Goal: Transaction & Acquisition: Purchase product/service

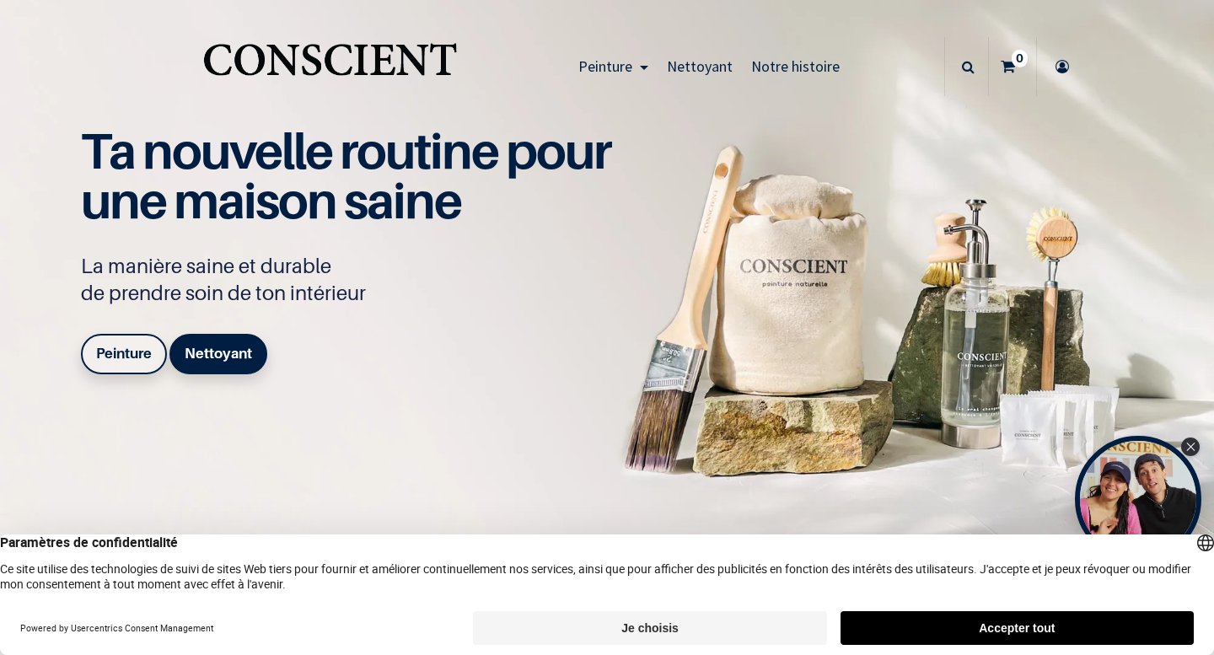
click at [141, 340] on link "Peinture" at bounding box center [124, 354] width 86 height 40
click at [141, 354] on b "Peinture" at bounding box center [124, 353] width 56 height 17
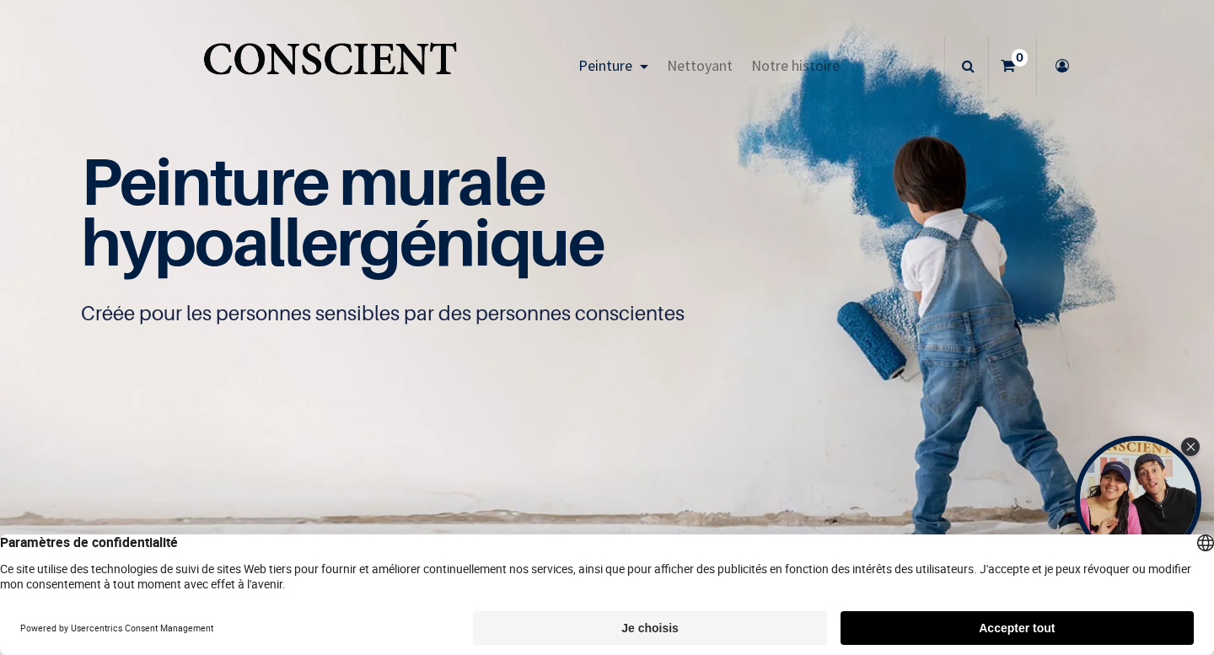
click at [777, 627] on button "Je choisis" at bounding box center [649, 628] width 353 height 34
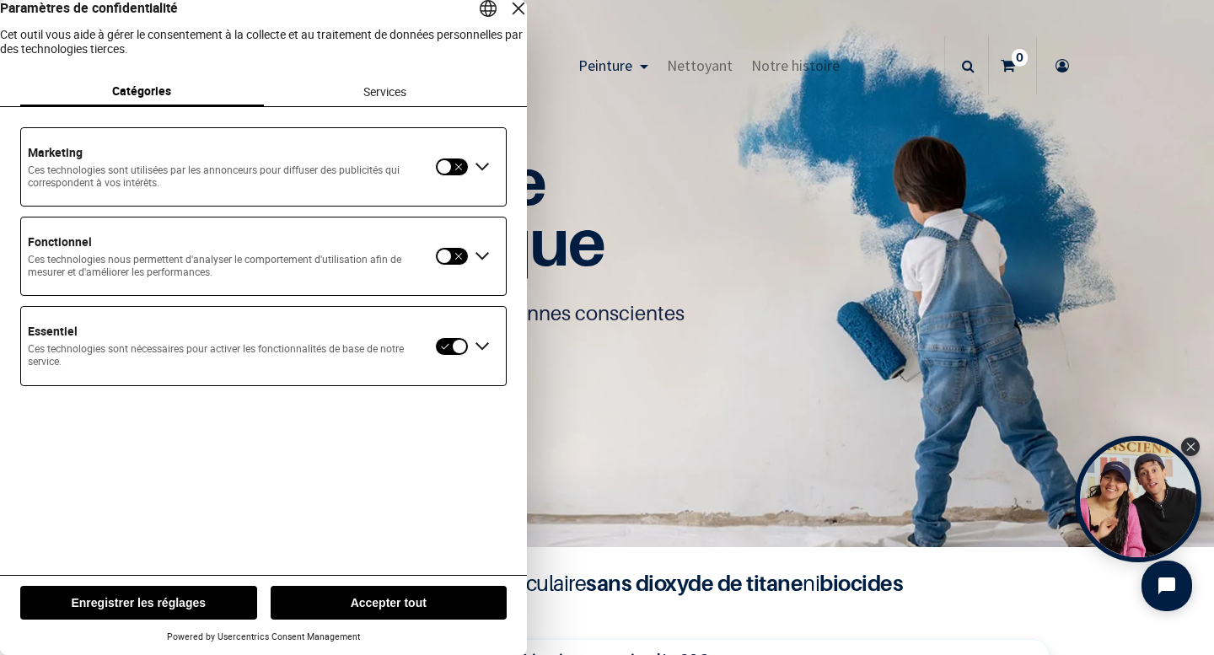
click at [205, 600] on button "Enregistrer les réglages" at bounding box center [138, 603] width 237 height 34
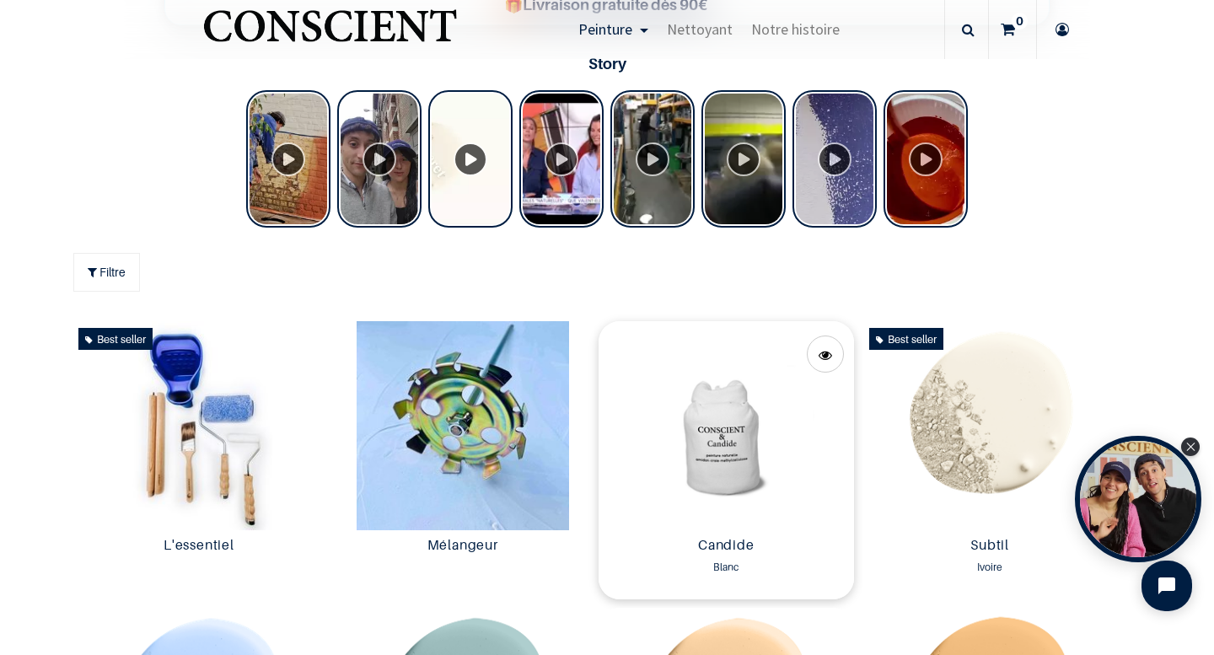
scroll to position [689, 0]
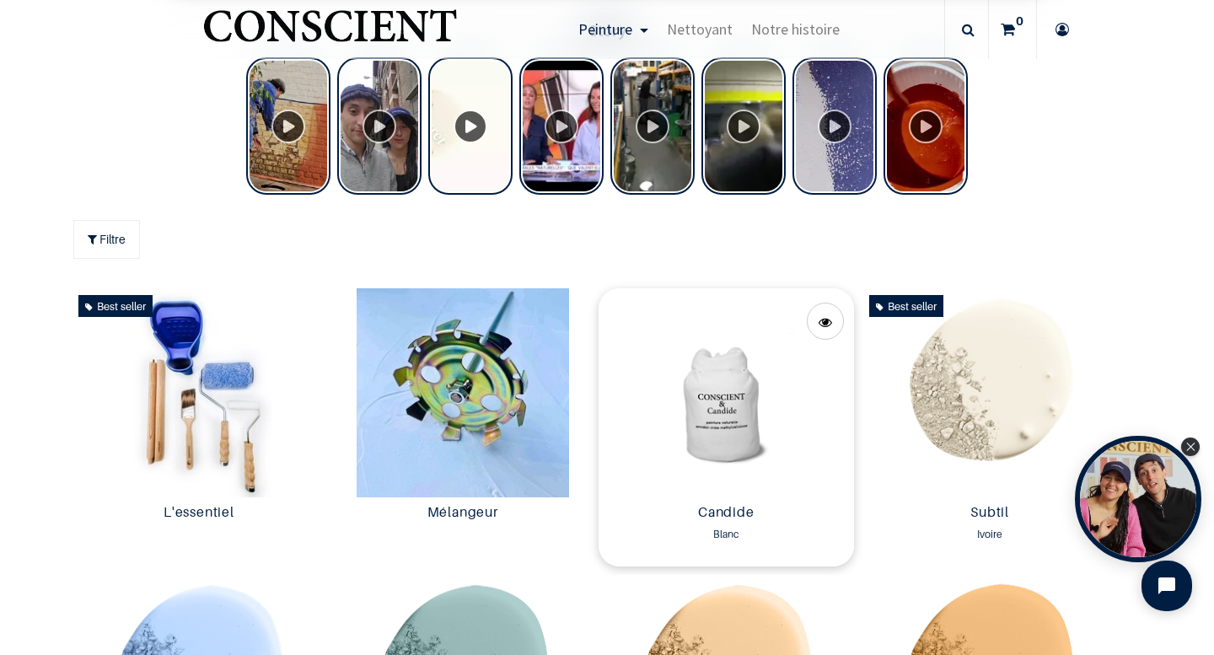
click at [723, 388] on img at bounding box center [726, 392] width 255 height 209
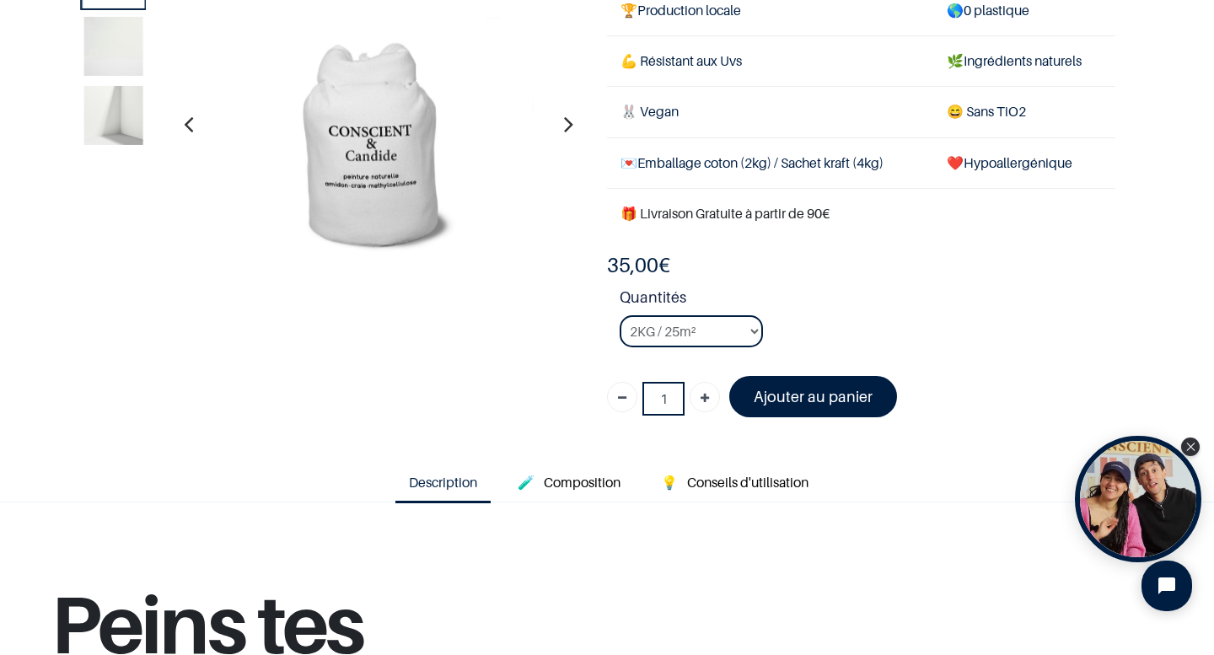
scroll to position [165, 0]
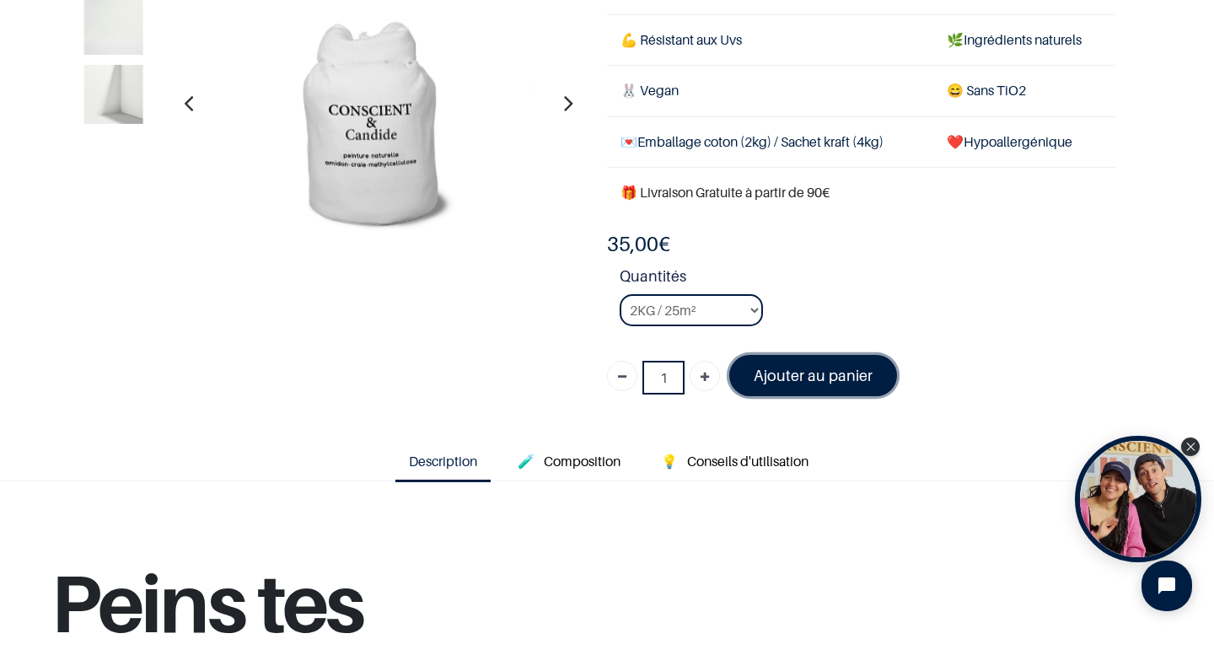
click at [805, 370] on font "Ajouter au panier" at bounding box center [813, 376] width 119 height 18
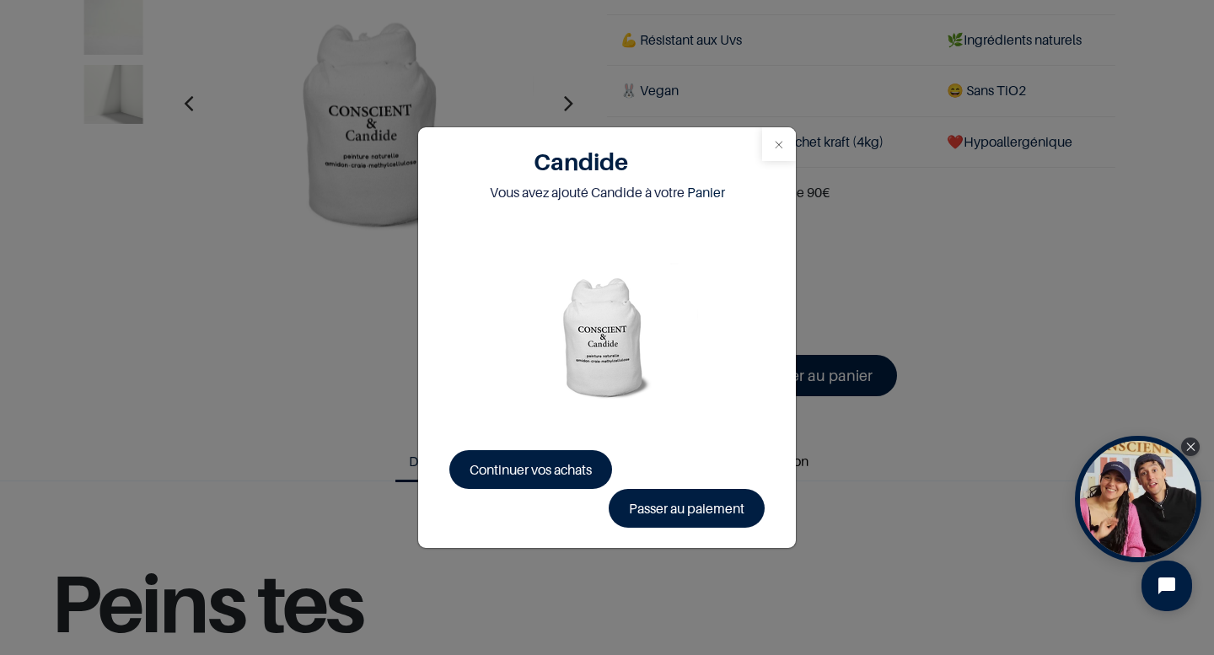
click at [786, 145] on button "Close" at bounding box center [779, 144] width 34 height 34
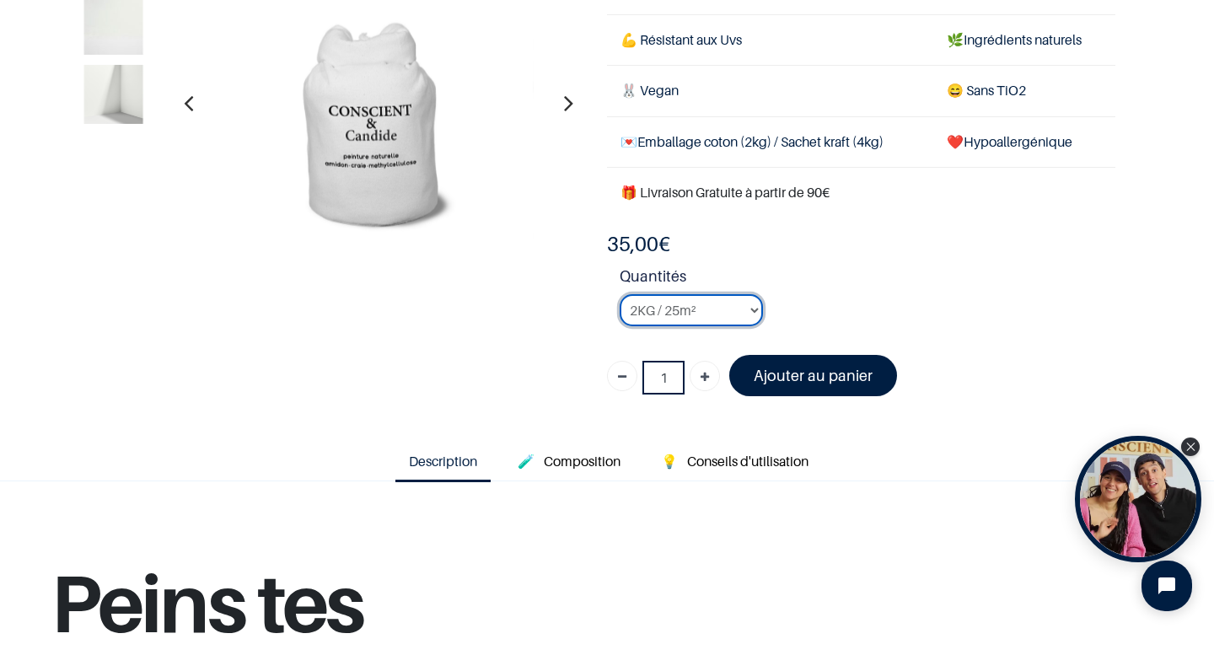
click at [749, 310] on select "2KG / 25m² 4KG / 50m² 8KG / 100m² Testeur" at bounding box center [691, 310] width 143 height 32
select select "50"
click at [620, 294] on select "2KG / 25m² 4KG / 50m² 8KG / 100m² Testeur" at bounding box center [691, 310] width 143 height 32
click at [782, 384] on font "Ajouter au panier" at bounding box center [813, 376] width 119 height 18
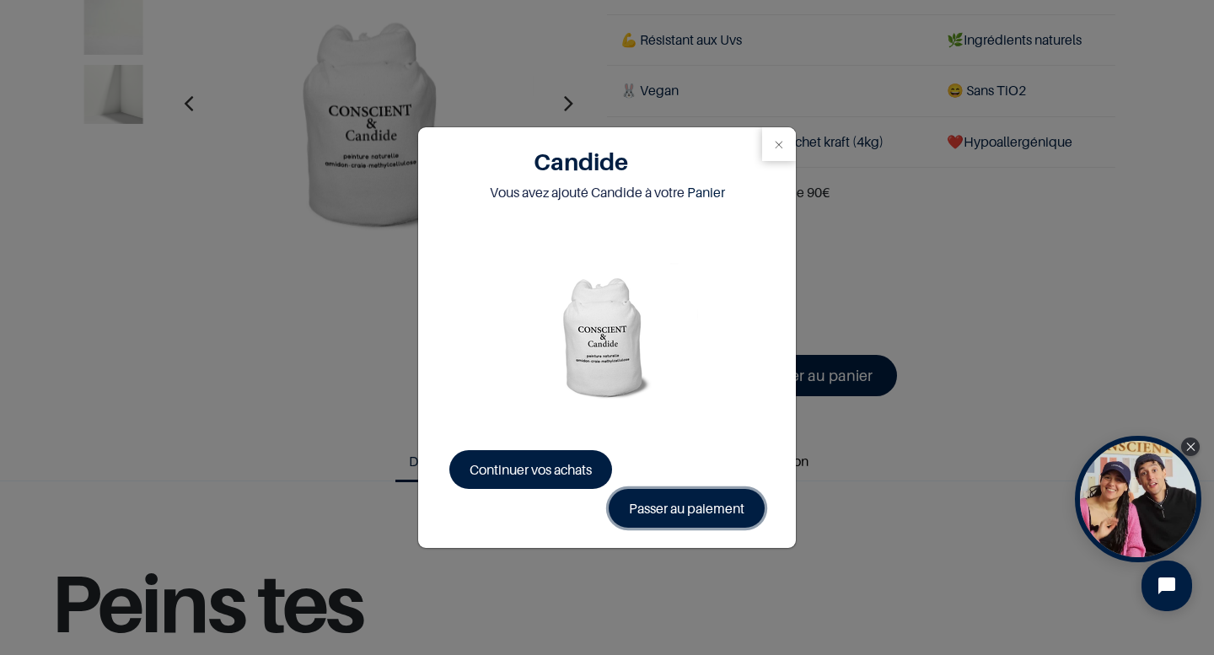
click at [716, 507] on link "Passer au paiement" at bounding box center [687, 508] width 156 height 39
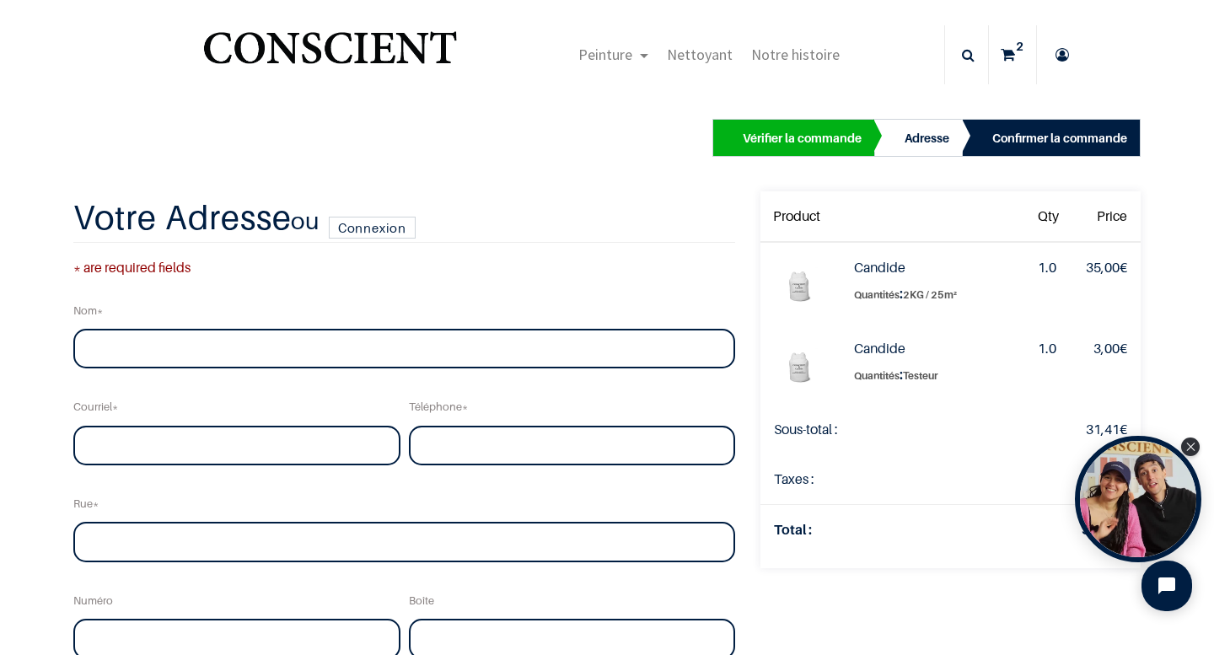
scroll to position [10, 0]
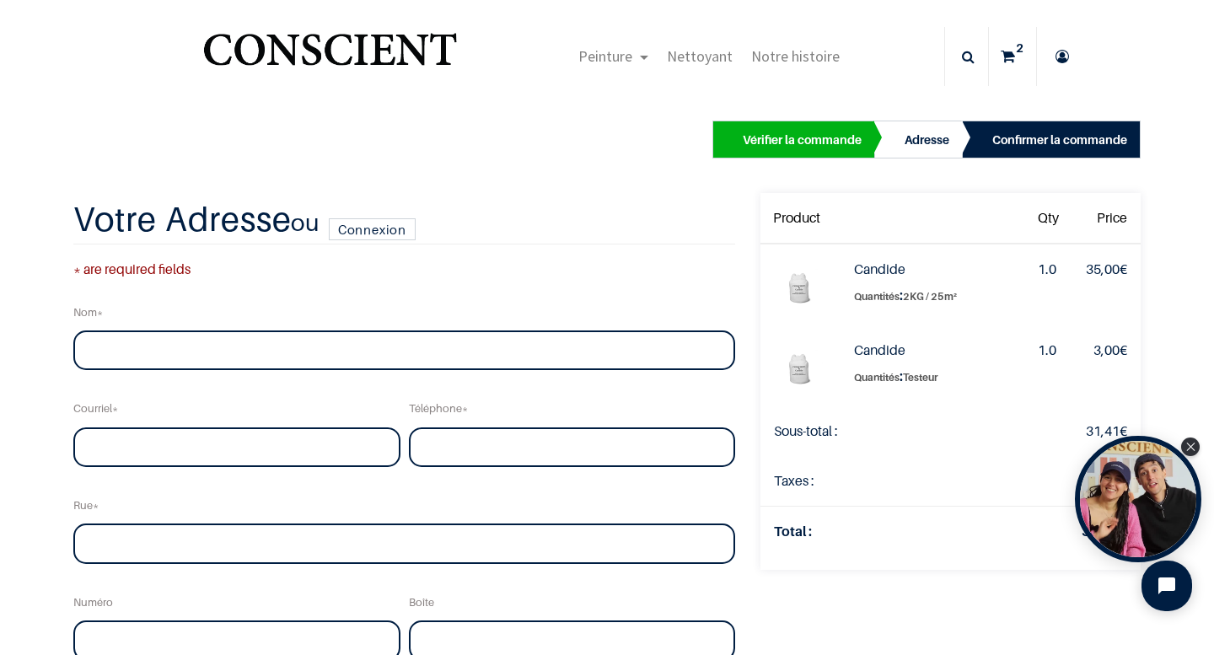
click at [847, 130] on div "Vérifier la commande" at bounding box center [802, 140] width 119 height 20
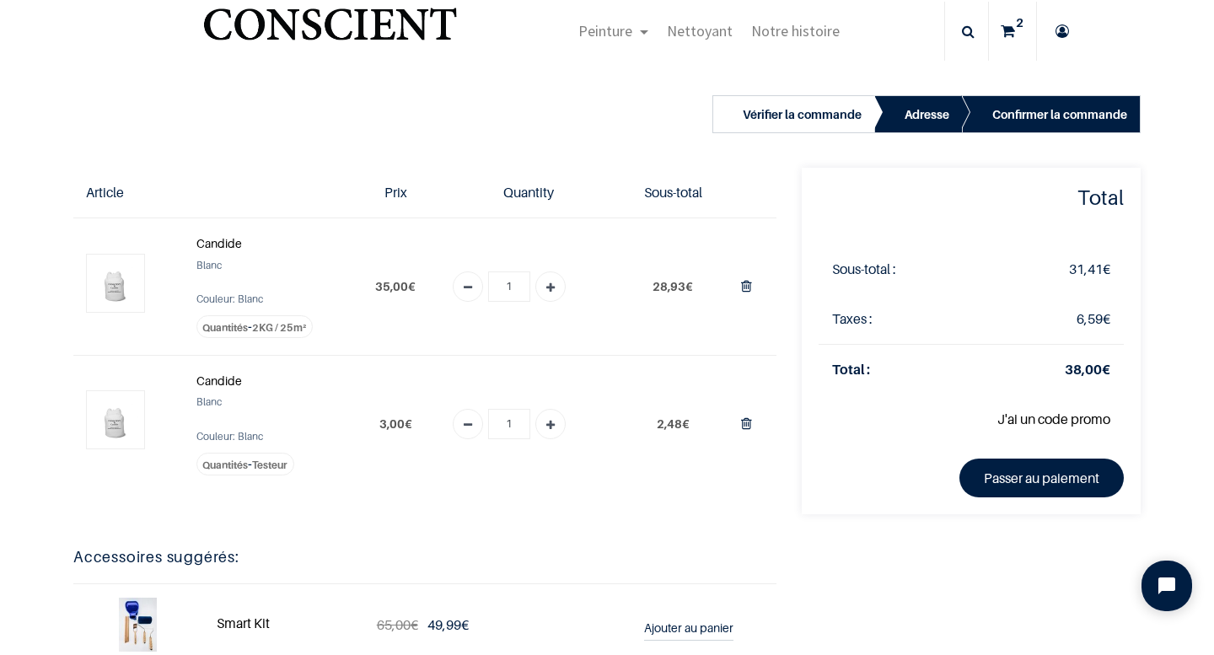
scroll to position [39, 0]
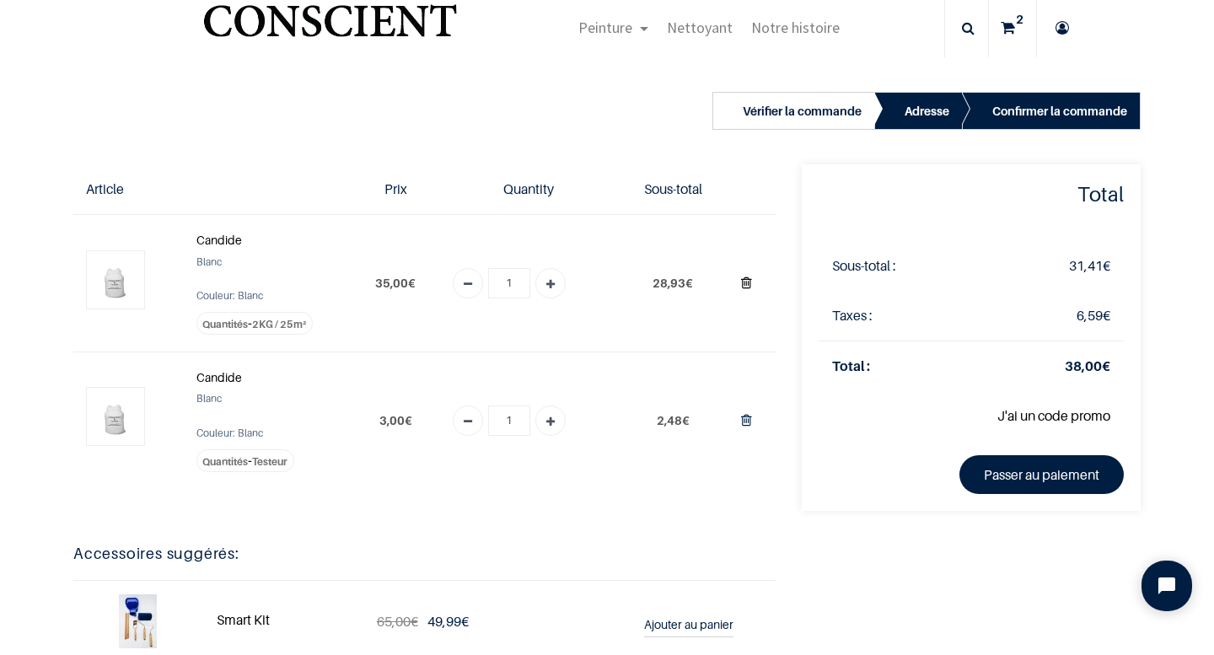
click at [750, 282] on icon "Supprimer du panier" at bounding box center [746, 282] width 11 height 23
type input "0"
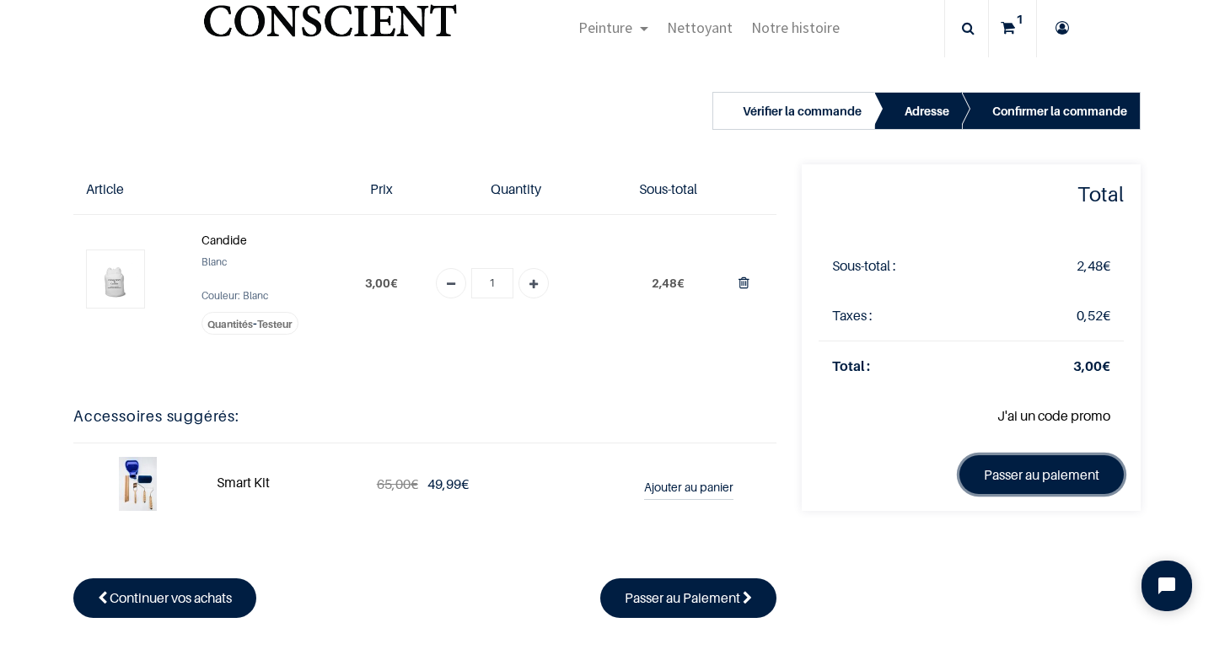
click at [1024, 469] on link "Passer au paiement" at bounding box center [1041, 474] width 164 height 39
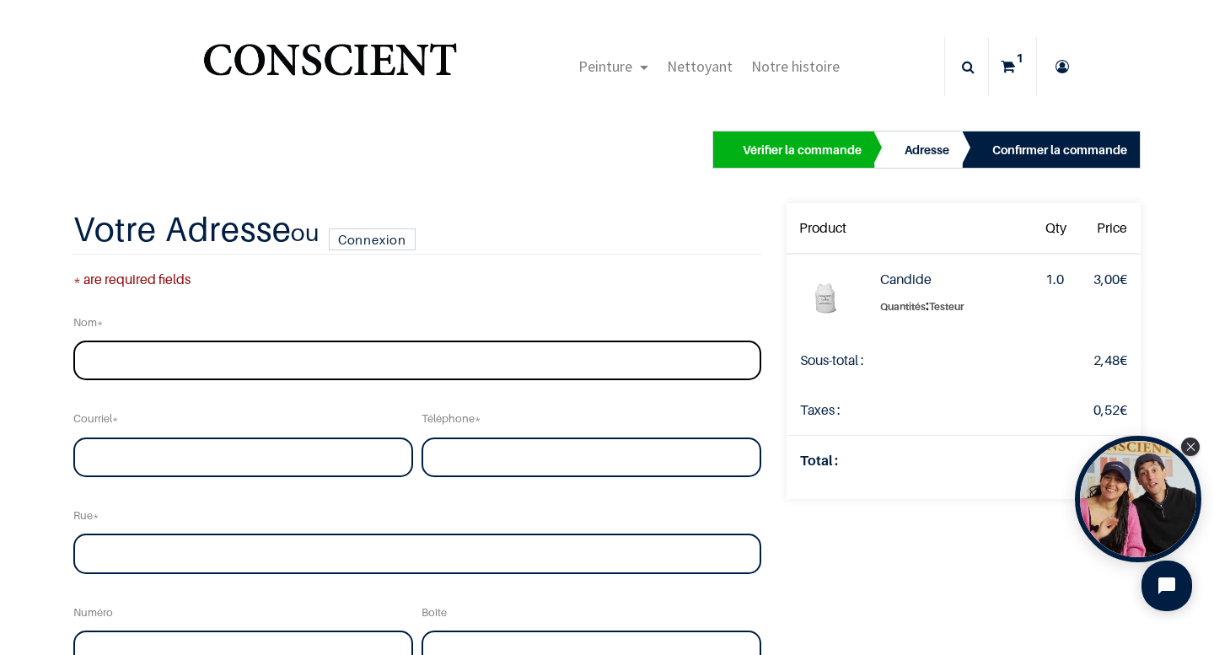
click at [656, 352] on input "text" at bounding box center [417, 361] width 688 height 40
type input "[PERSON_NAME]"
click at [396, 456] on input "email" at bounding box center [243, 458] width 340 height 40
type input "i"
type input "[EMAIL_ADDRESS][DOMAIN_NAME]"
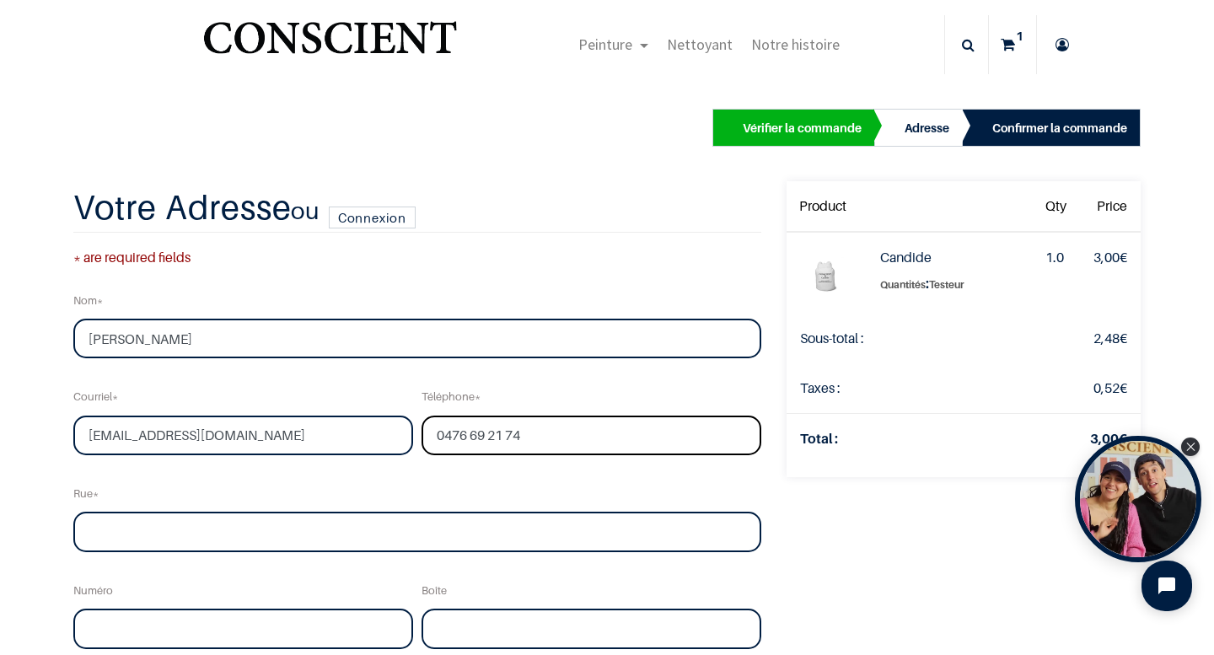
scroll to position [35, 0]
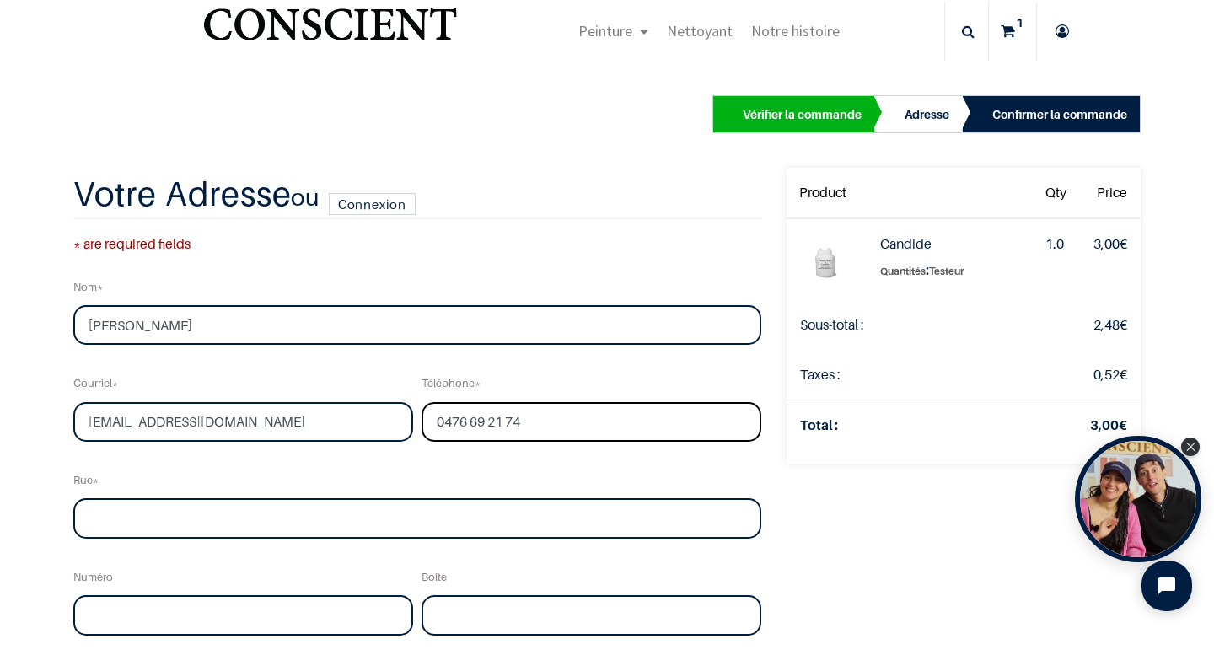
type input "0476 69 21 74"
click at [346, 511] on input "text" at bounding box center [417, 518] width 688 height 40
type input "Willem Degreefstraat"
click at [315, 612] on input "text" at bounding box center [243, 615] width 340 height 40
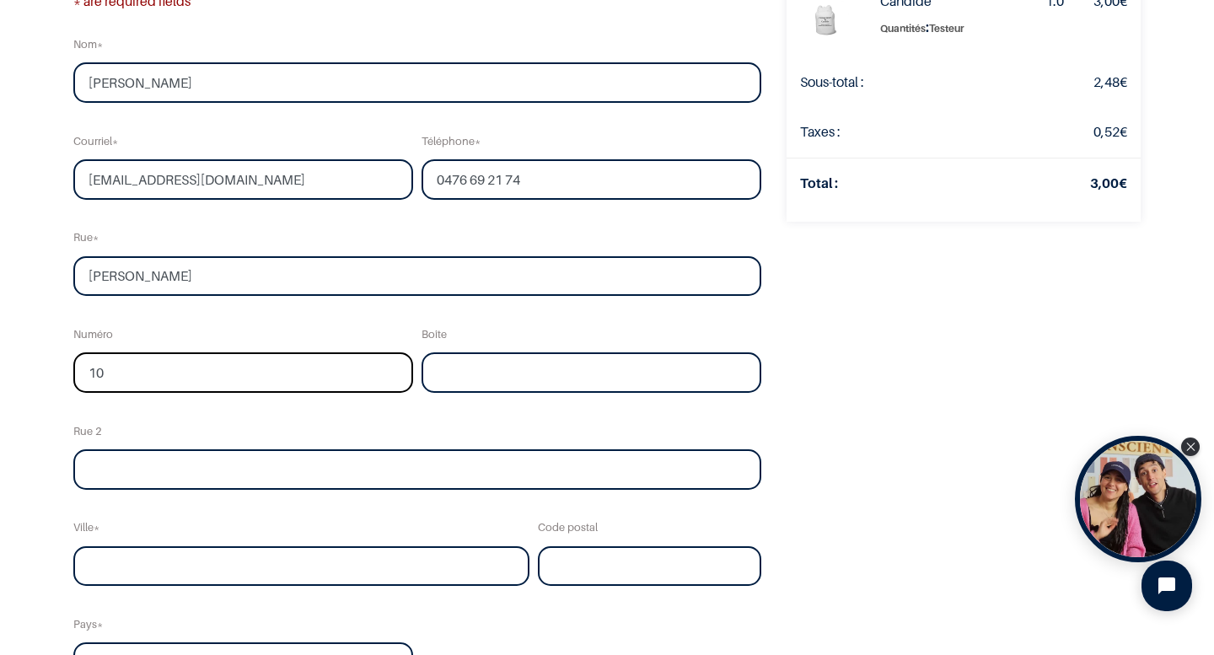
scroll to position [215, 0]
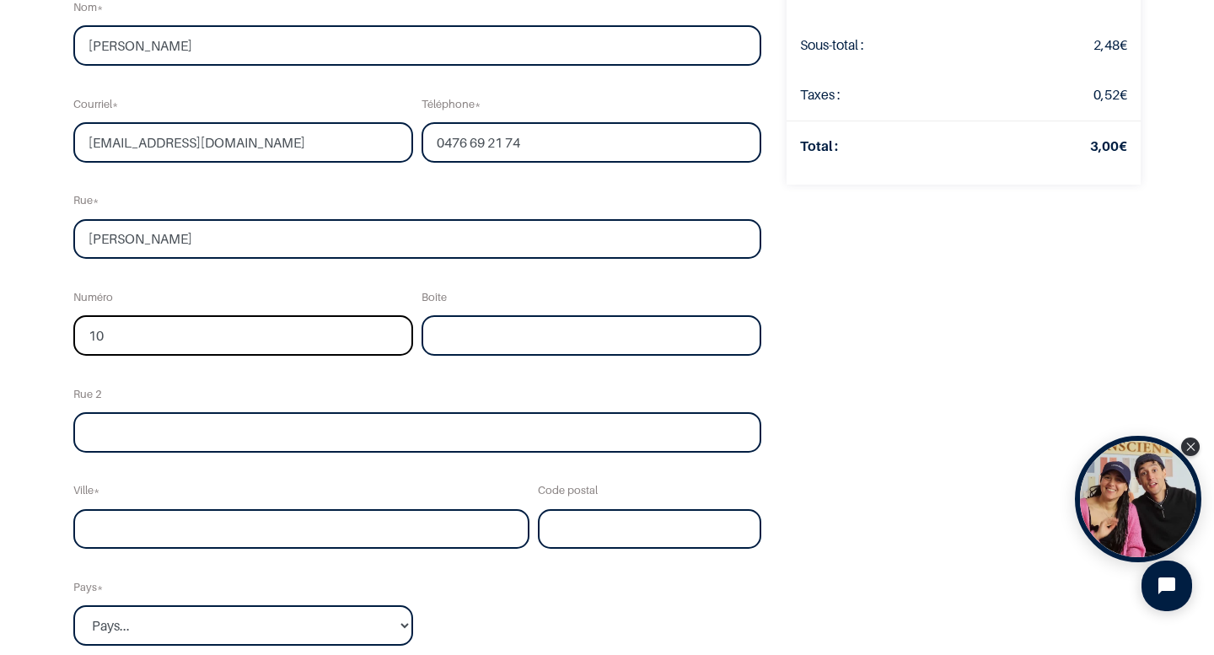
type input "10"
click at [302, 534] on input "text" at bounding box center [301, 529] width 456 height 40
type input "Hoeilaart"
type input "1560"
click at [280, 628] on select "Pays... Afghanistan Afrique du sud Albanie Algérie" at bounding box center [243, 625] width 340 height 40
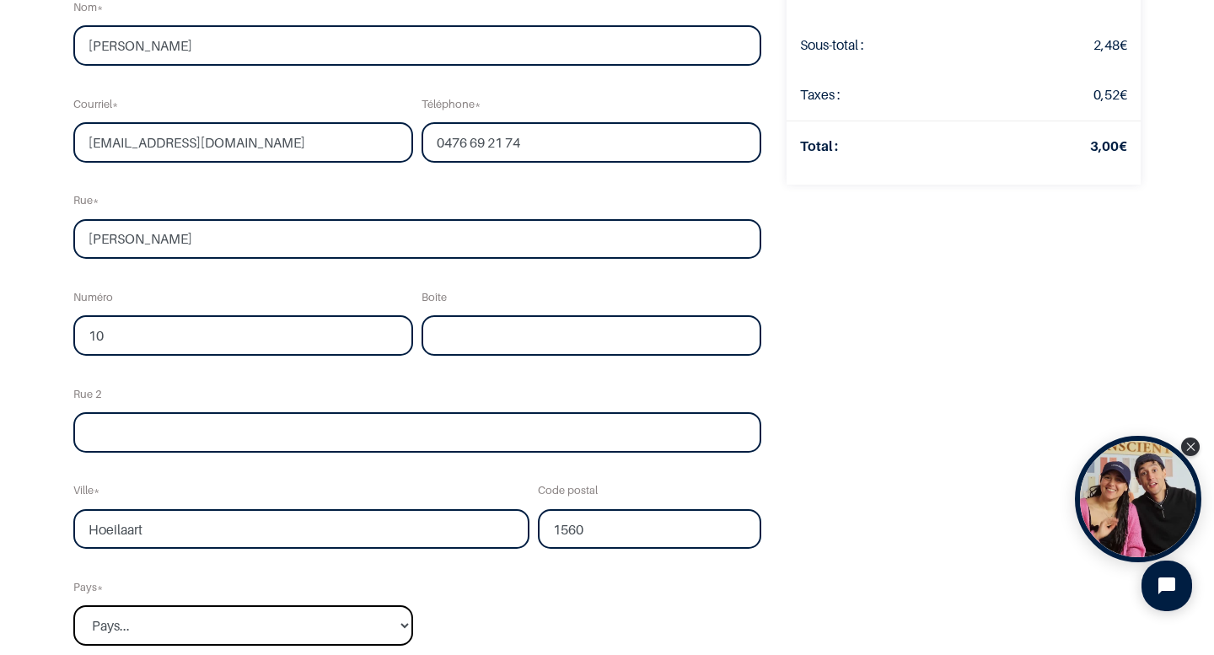
select select "20"
click at [73, 605] on select "Pays... Afghanistan Afrique du sud Albanie Algérie" at bounding box center [243, 625] width 340 height 40
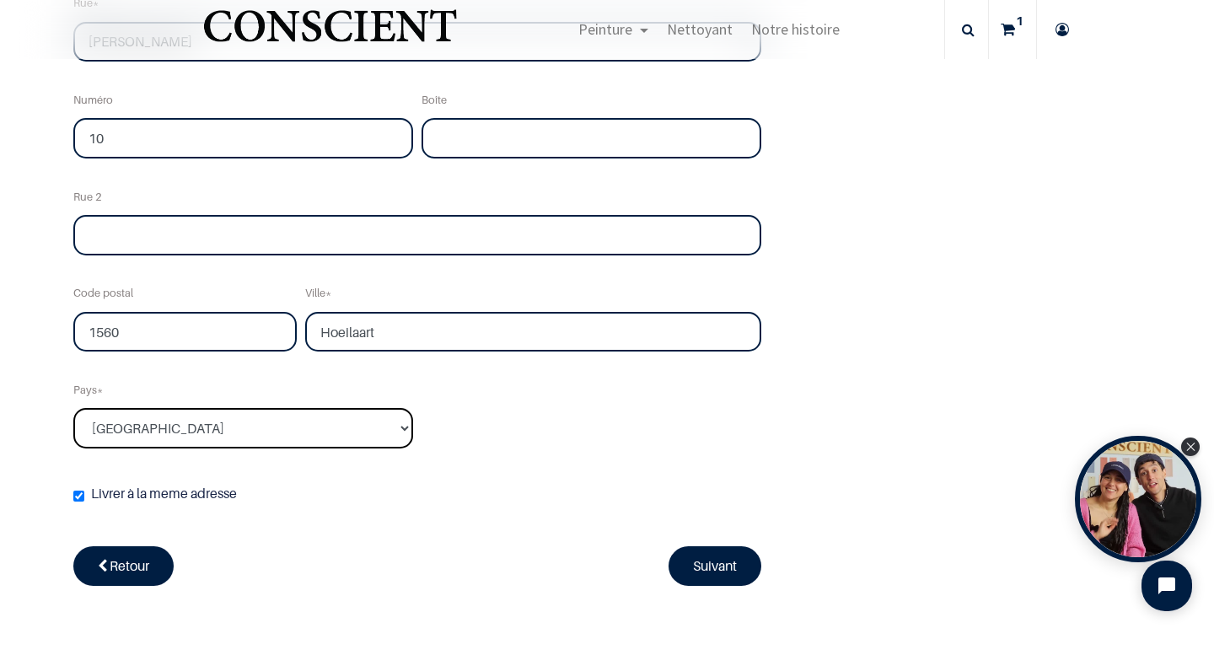
scroll to position [419, 0]
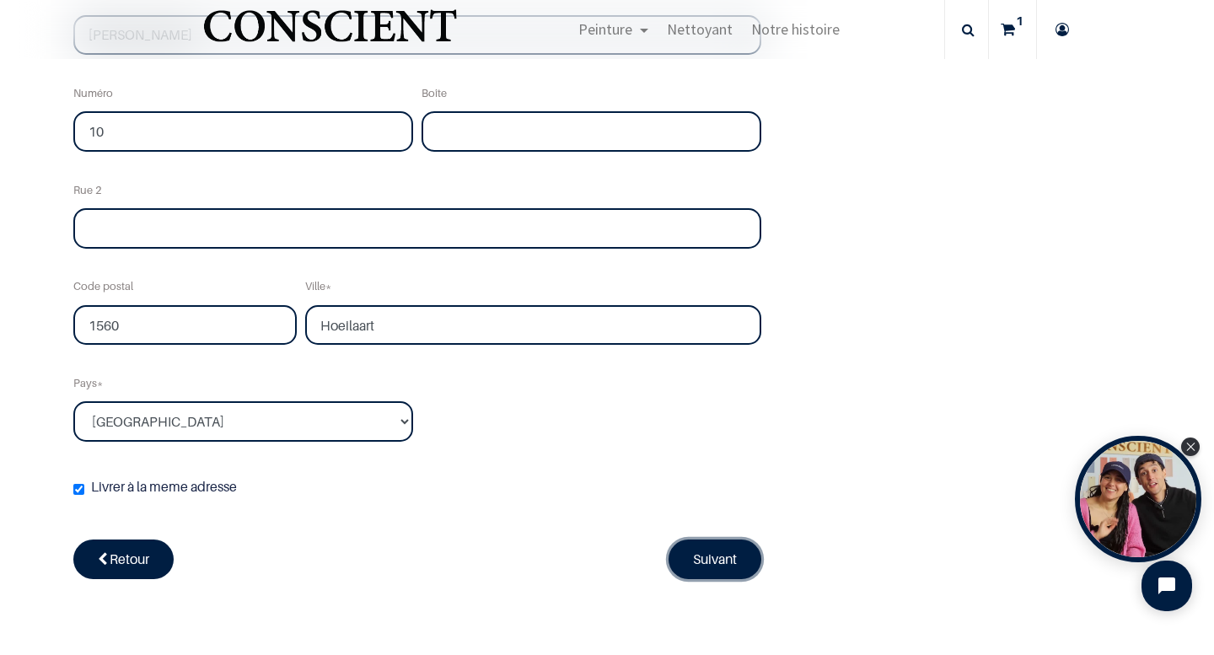
click at [697, 556] on link "Suivant" at bounding box center [715, 559] width 93 height 39
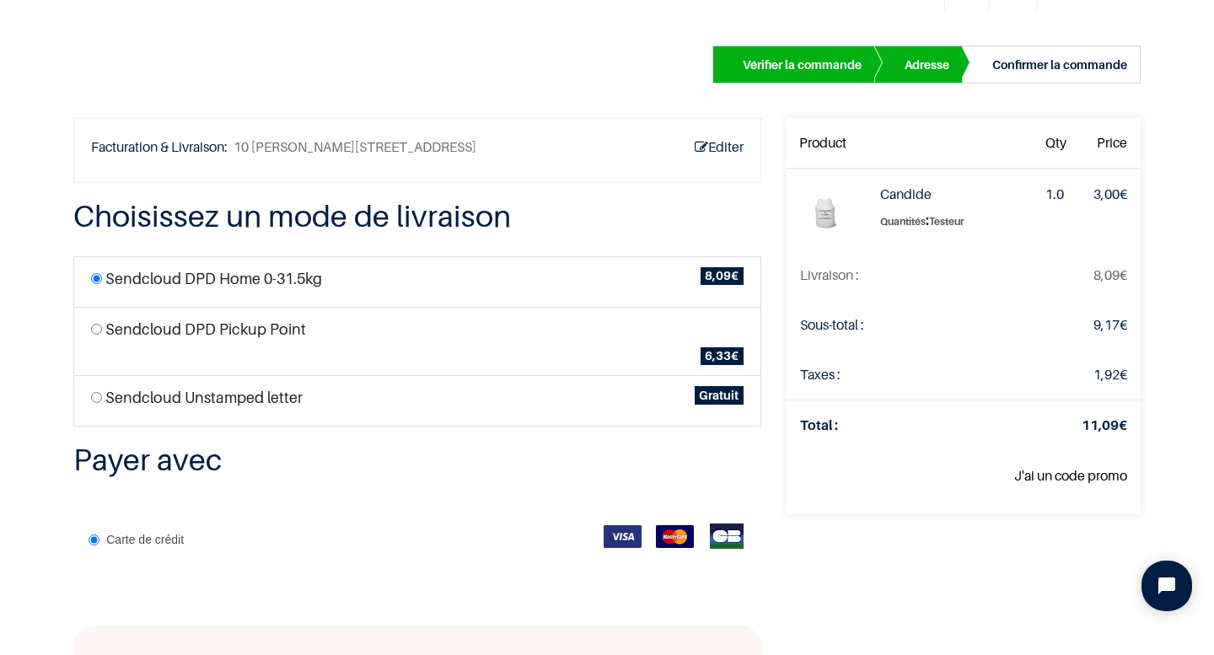
scroll to position [77, 0]
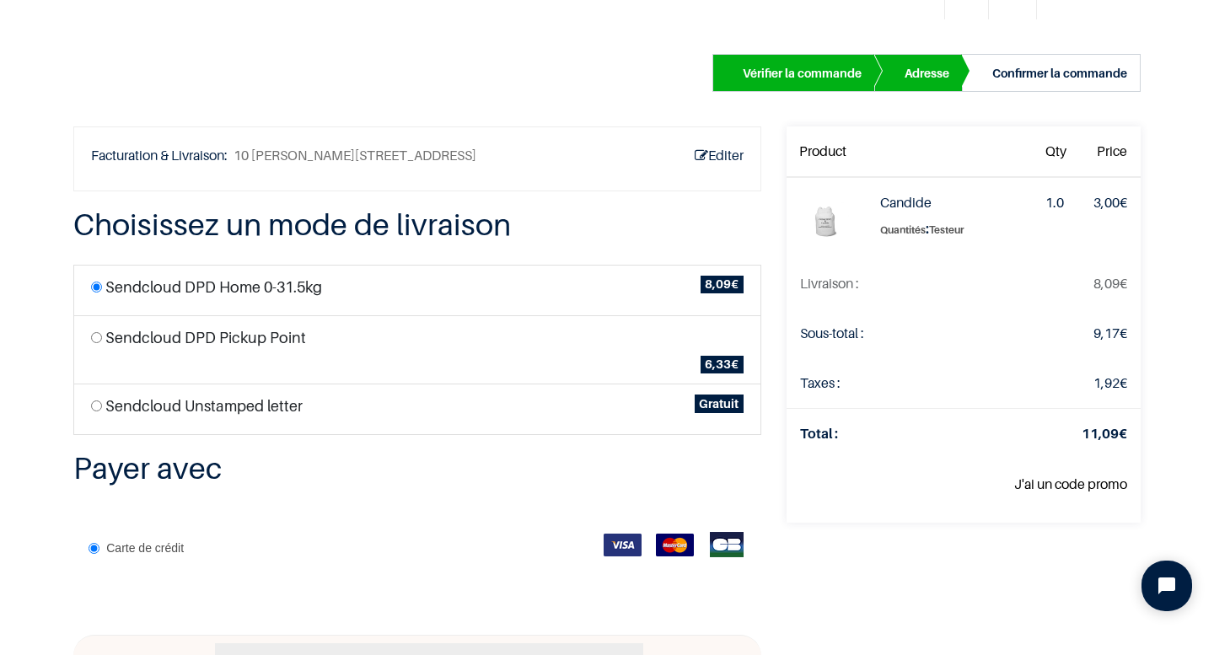
click at [95, 406] on input "radio" at bounding box center [96, 405] width 11 height 11
radio input "true"
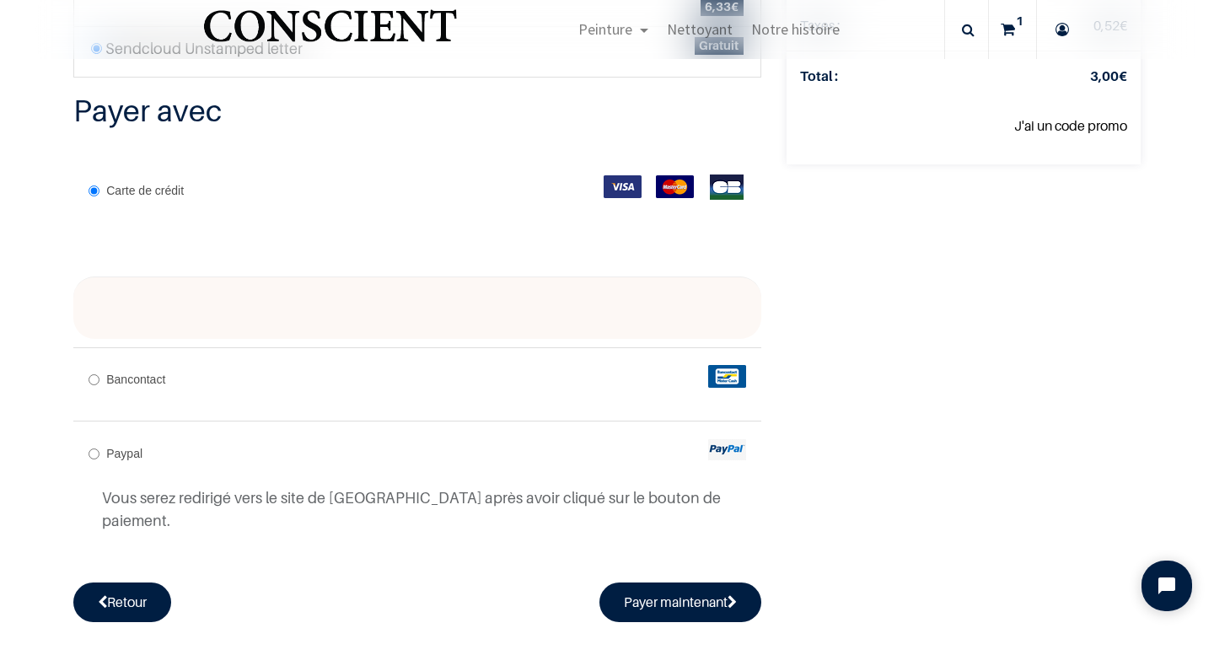
scroll to position [336, 0]
click at [107, 455] on span "Paypal" at bounding box center [124, 452] width 36 height 13
click at [99, 455] on input "Paypal" at bounding box center [94, 453] width 11 height 11
radio input "true"
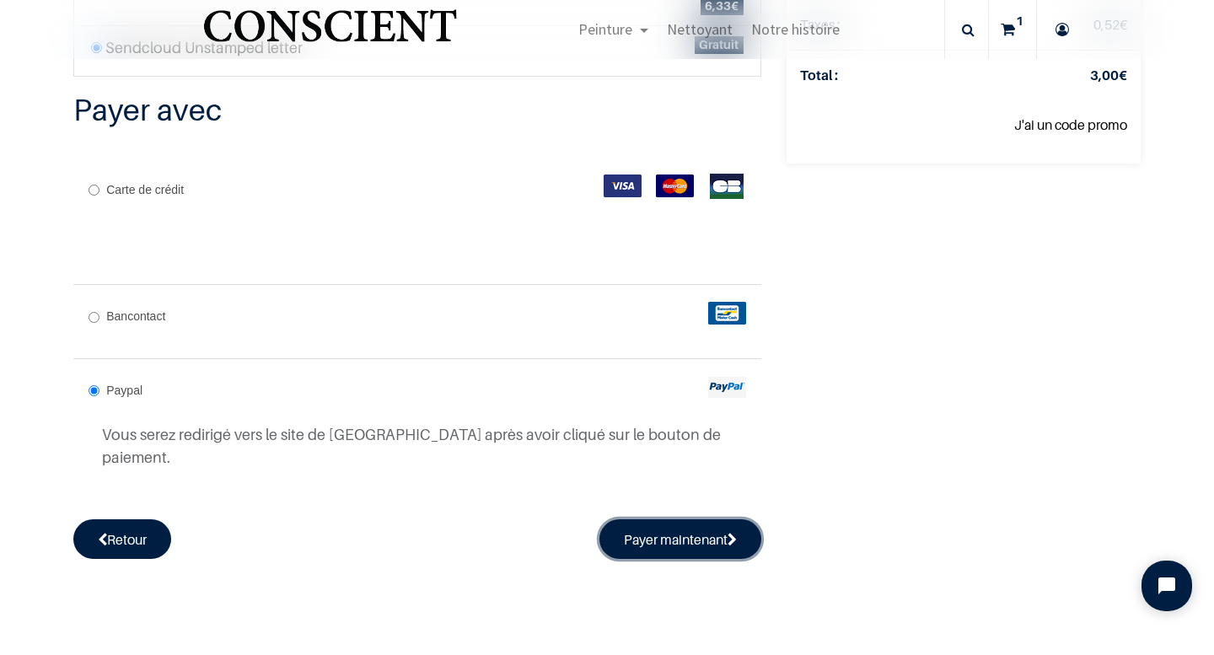
click at [661, 526] on button "Payer maintenant" at bounding box center [680, 538] width 162 height 39
